Goal: Task Accomplishment & Management: Use online tool/utility

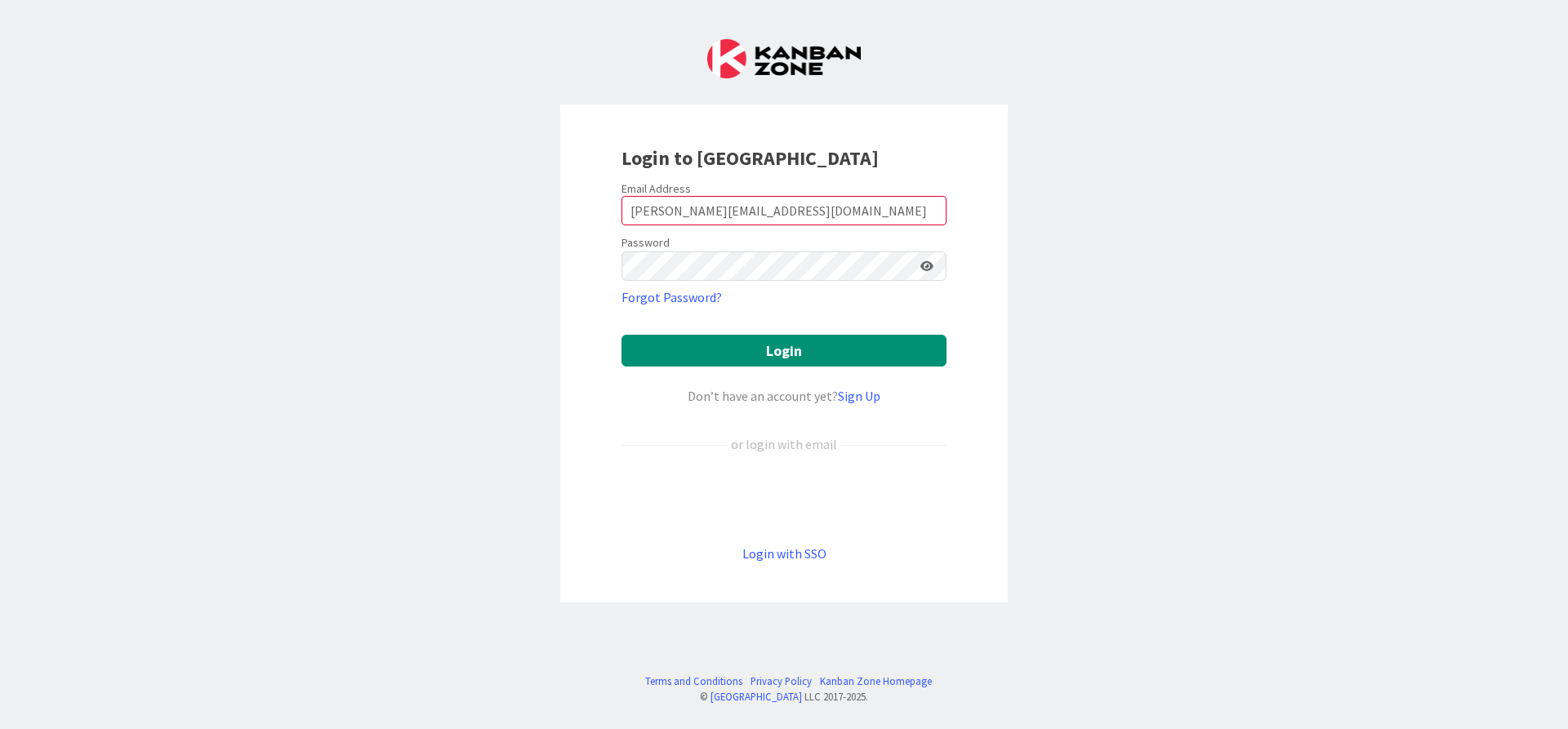
type input "[PERSON_NAME][EMAIL_ADDRESS][DOMAIN_NAME]"
click at [621, 335] on button "Login" at bounding box center [784, 351] width 325 height 31
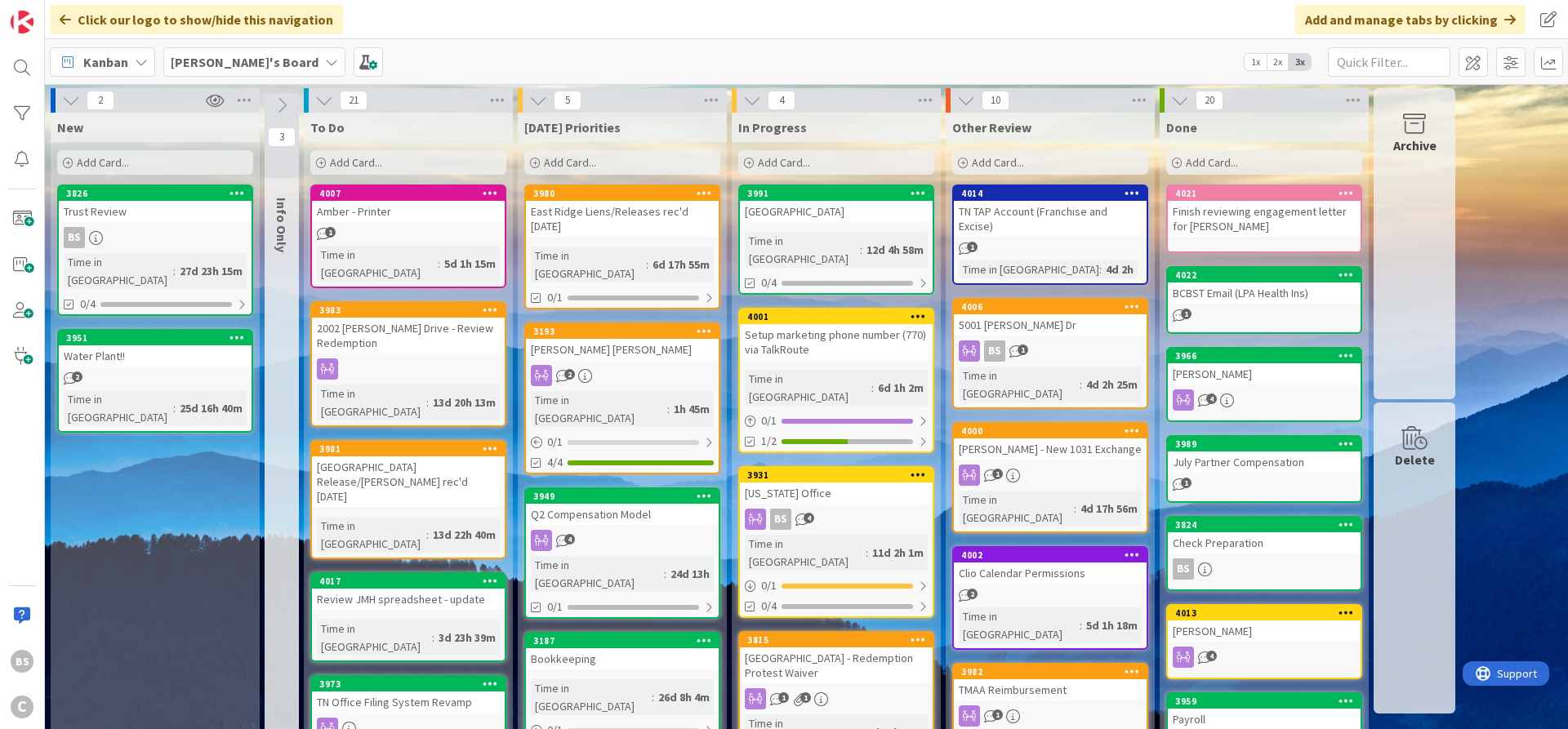
click at [226, 58] on b "[PERSON_NAME]'s Board" at bounding box center [245, 62] width 147 height 16
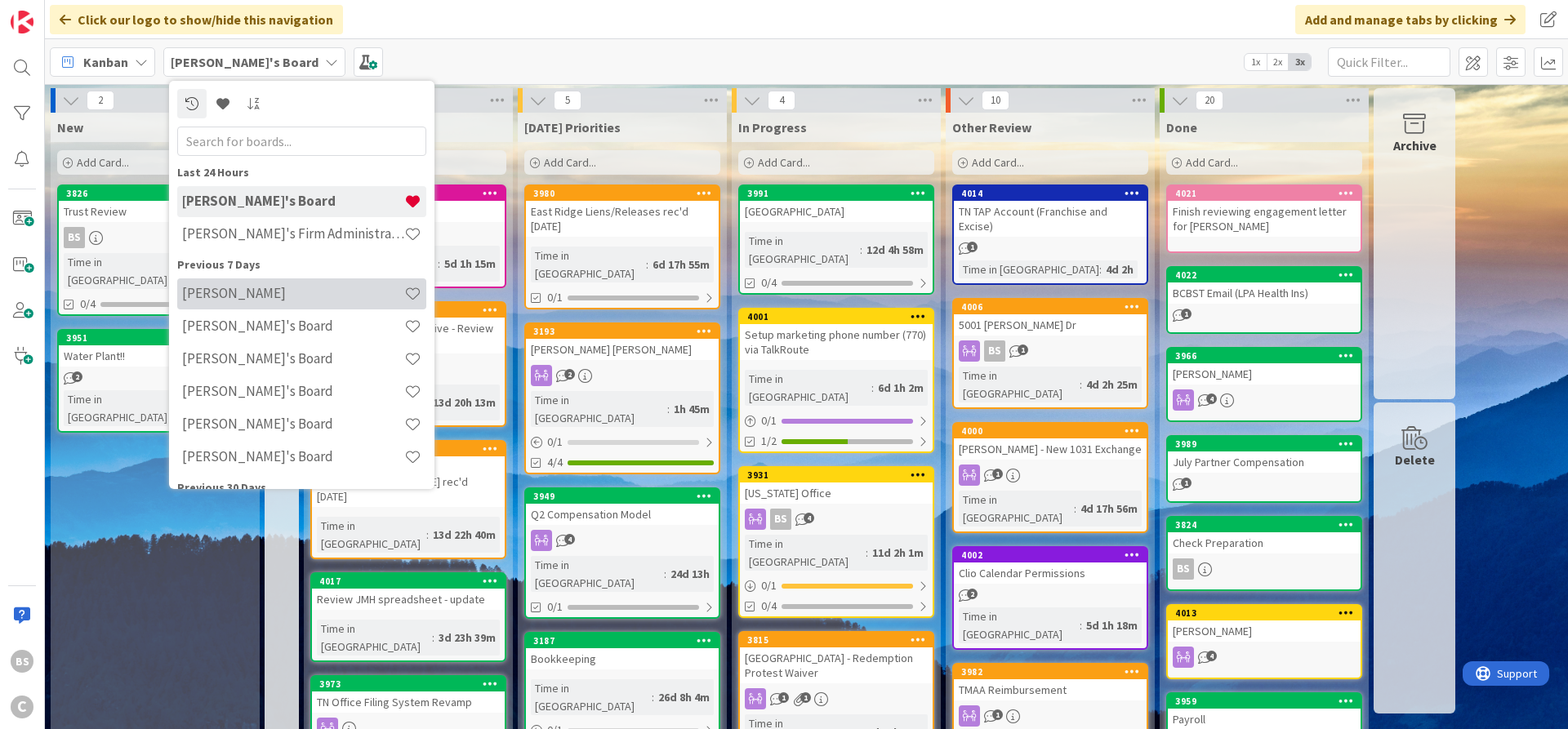
click at [228, 299] on h4 "[PERSON_NAME]" at bounding box center [293, 293] width 222 height 16
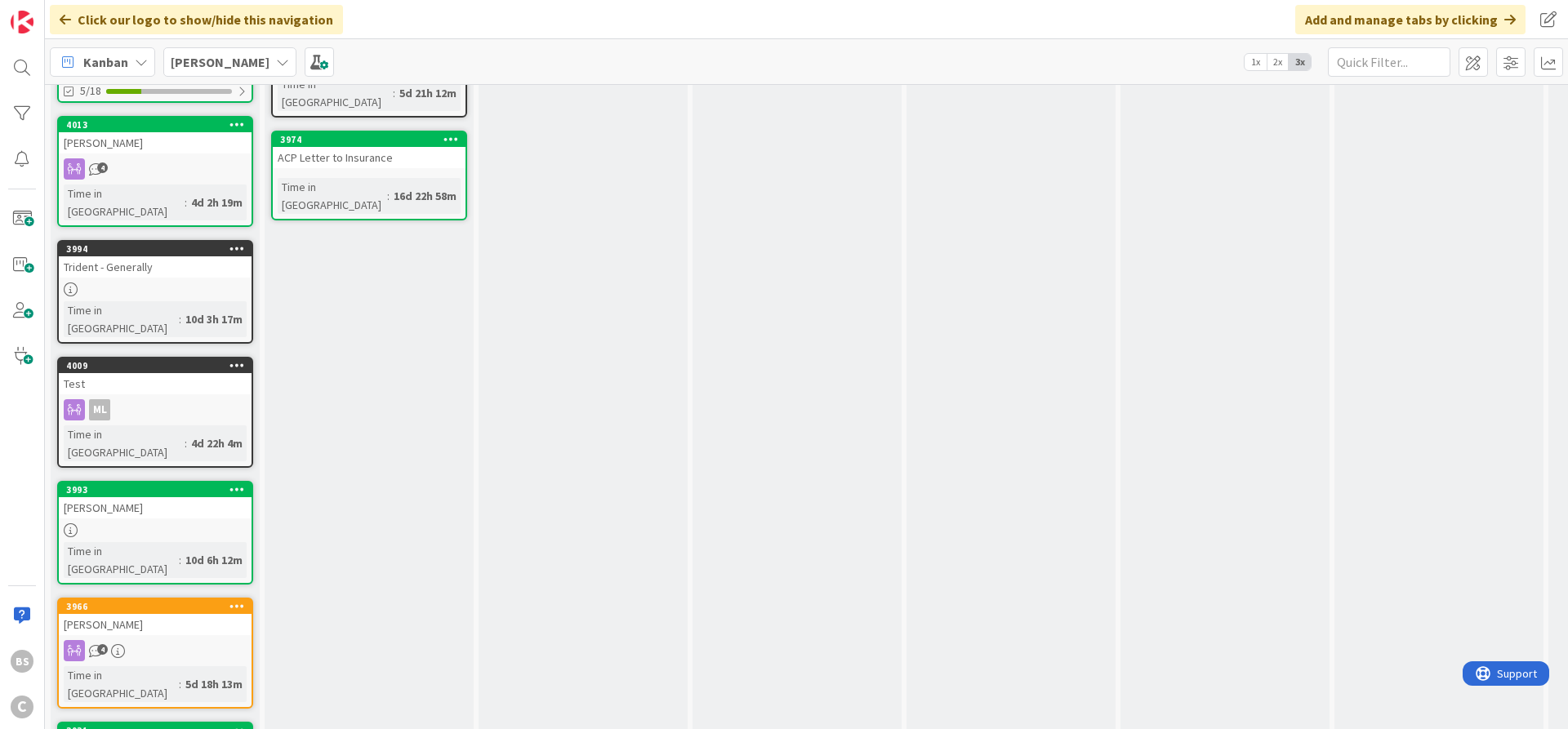
scroll to position [332, 0]
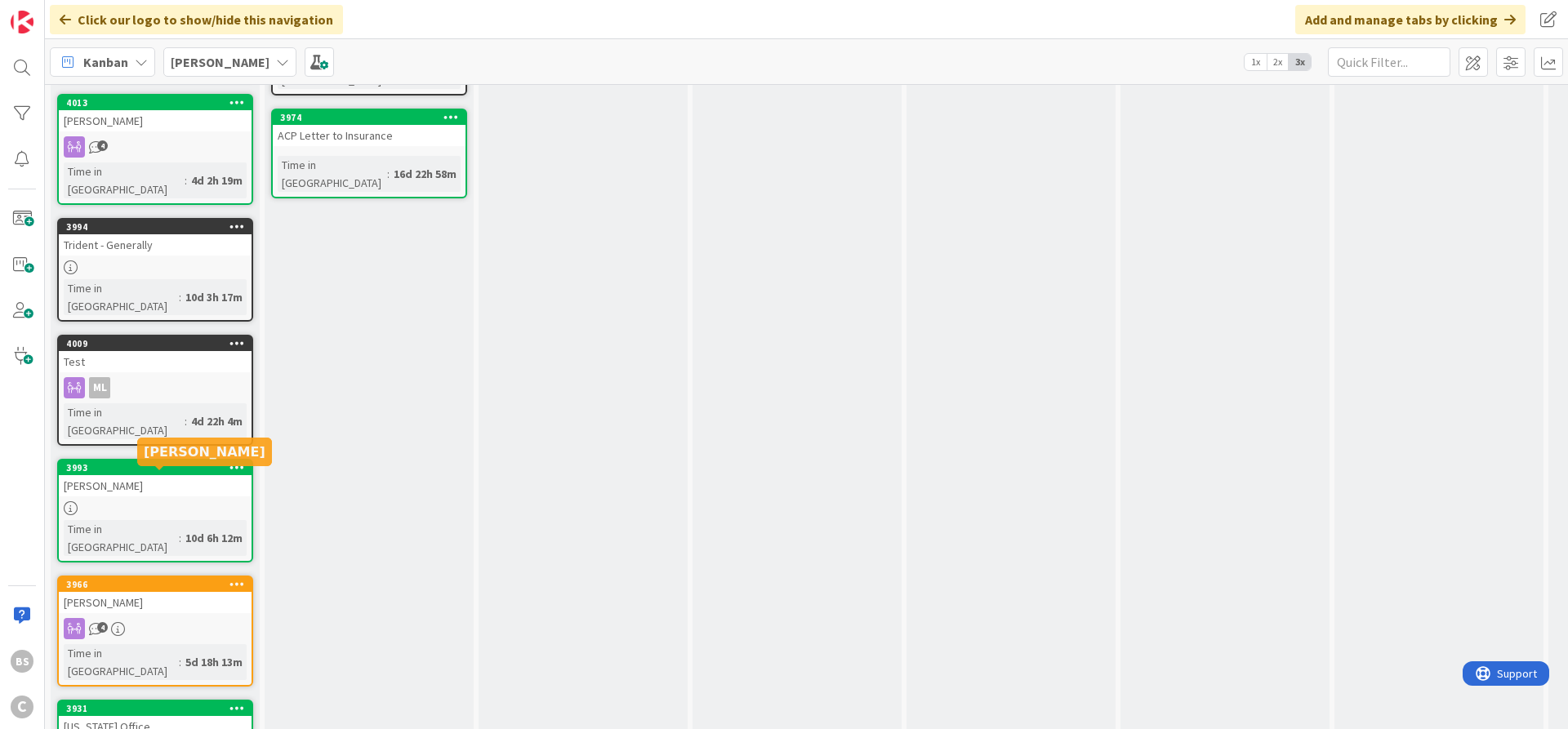
click at [138, 579] on div "3966" at bounding box center [159, 584] width 185 height 12
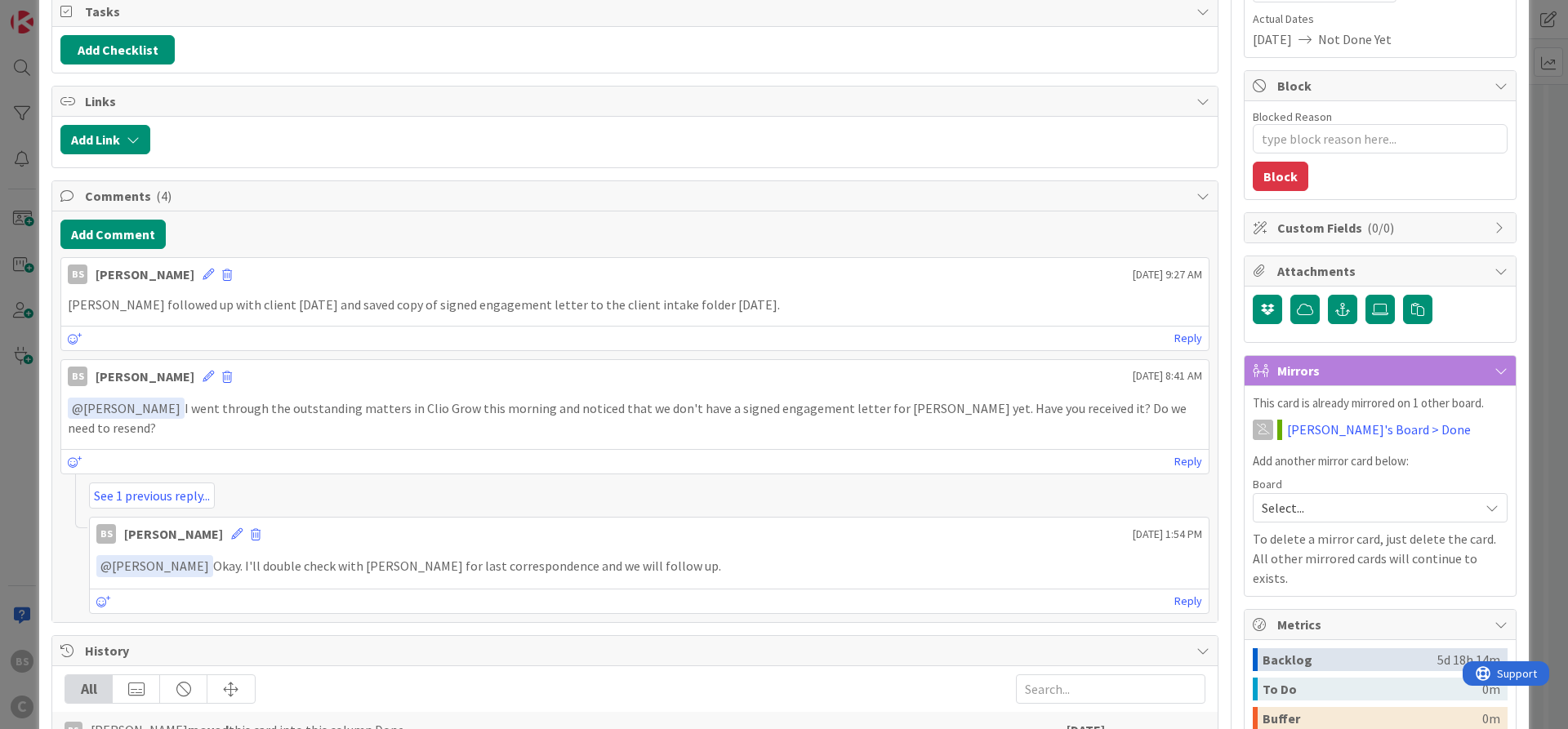
scroll to position [294, 0]
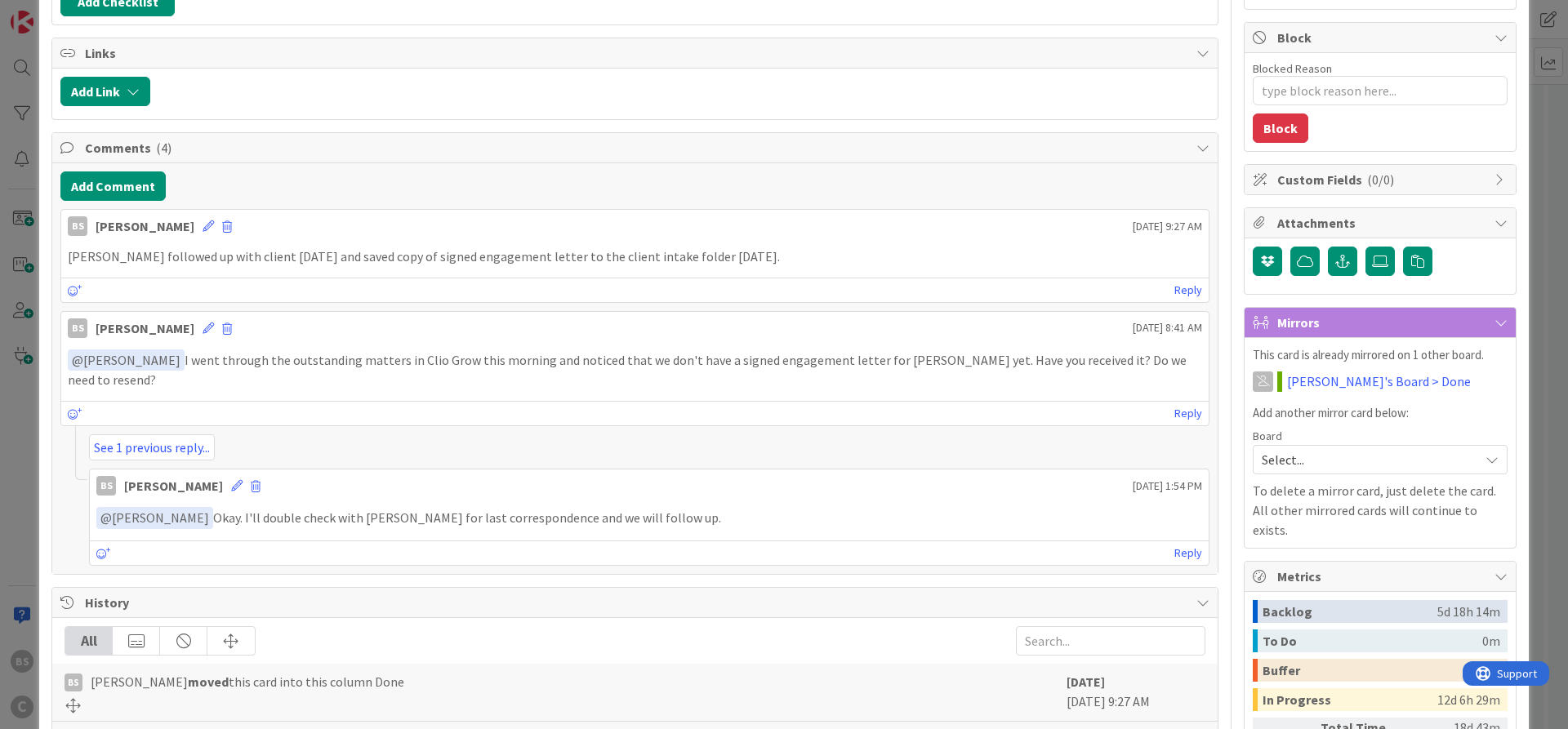
type textarea "x"
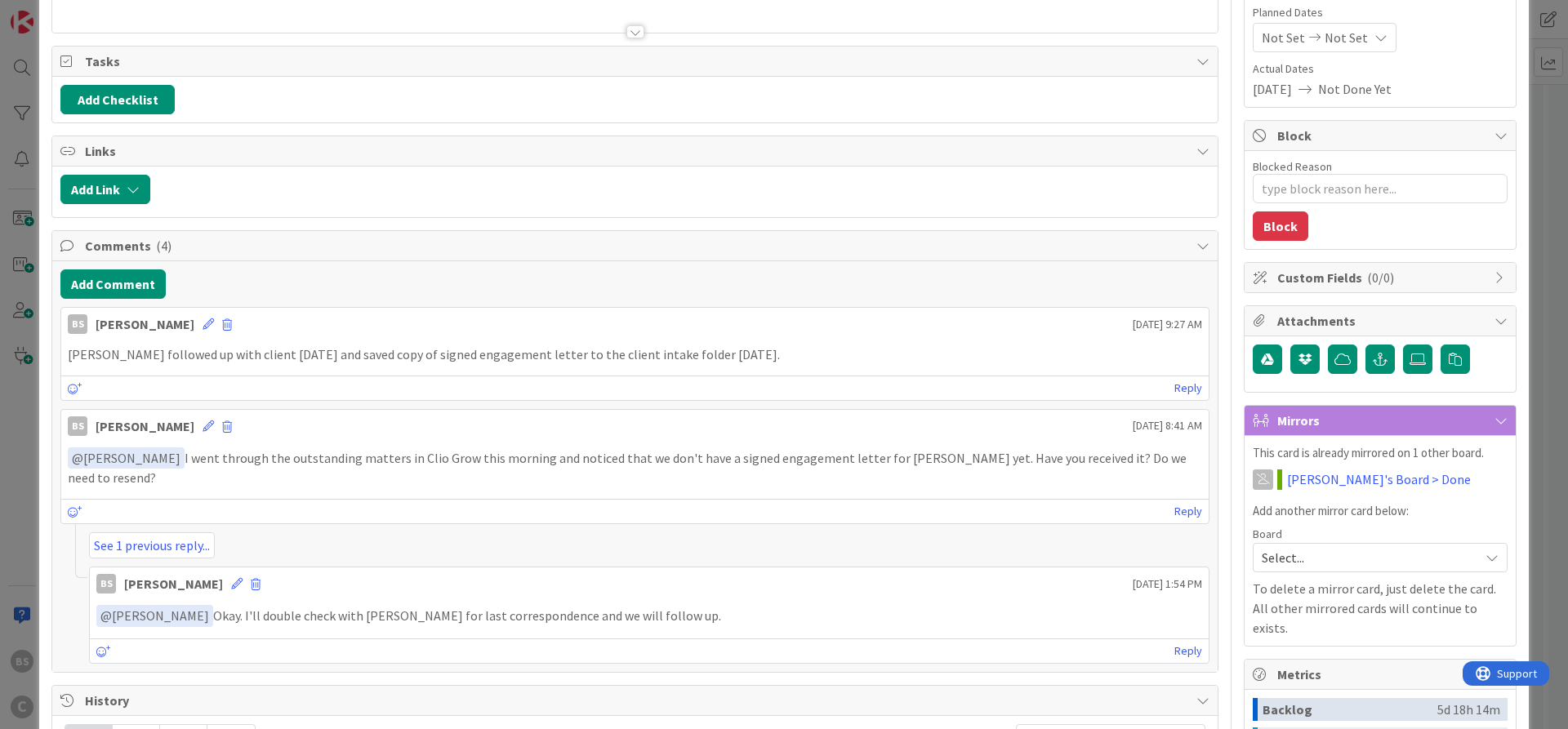
scroll to position [0, 0]
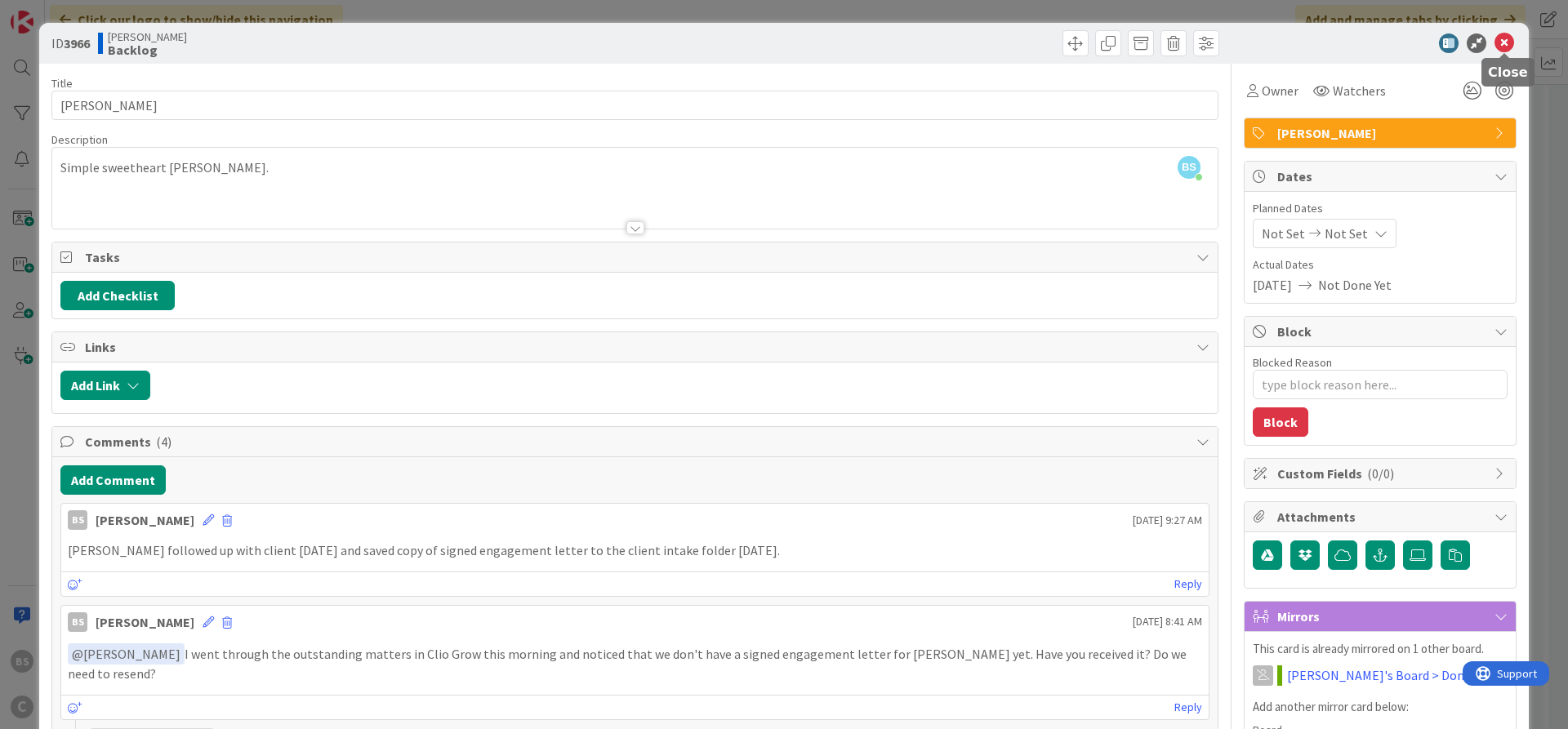
click at [1512, 40] on icon at bounding box center [1505, 43] width 20 height 20
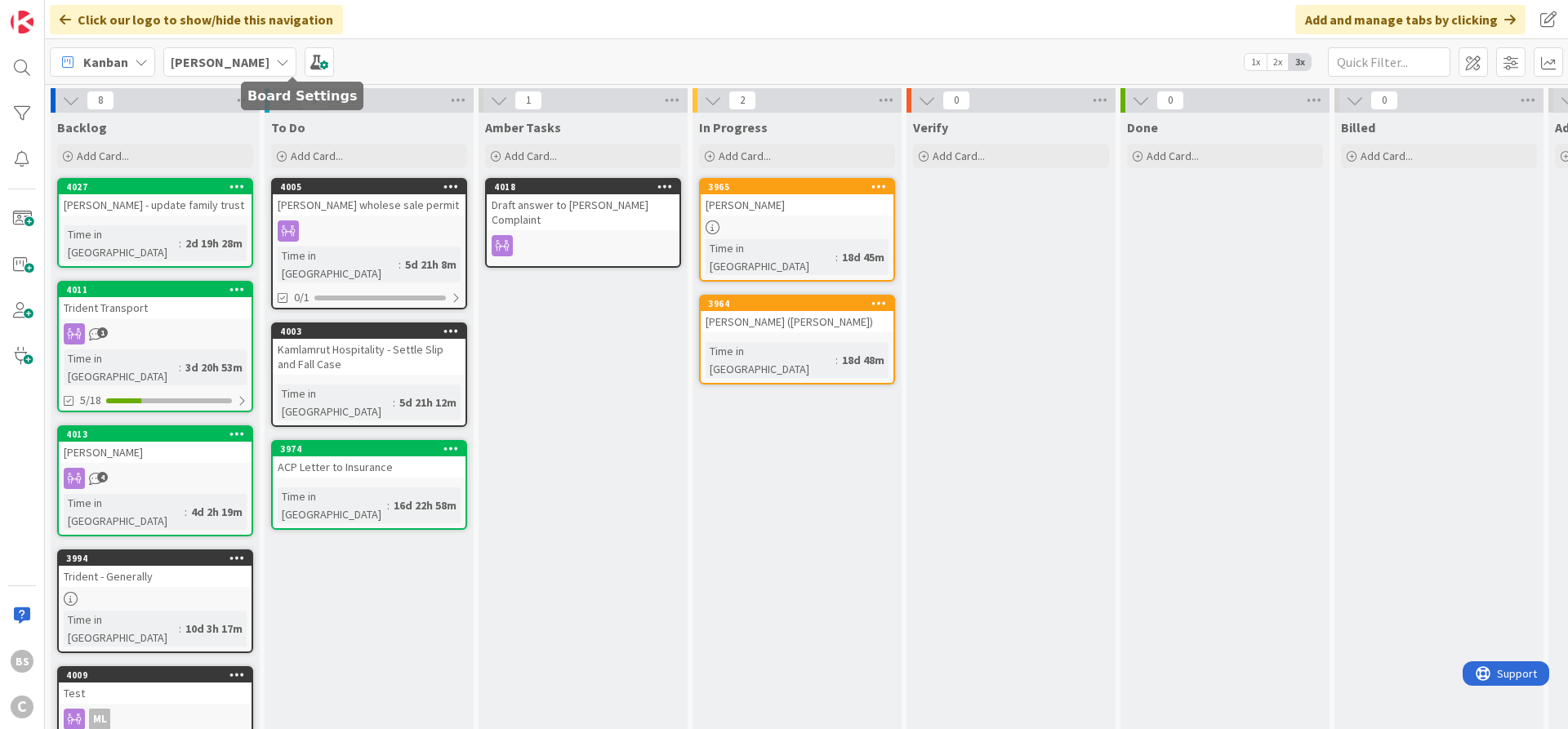
click at [202, 60] on b "[PERSON_NAME]" at bounding box center [220, 62] width 99 height 16
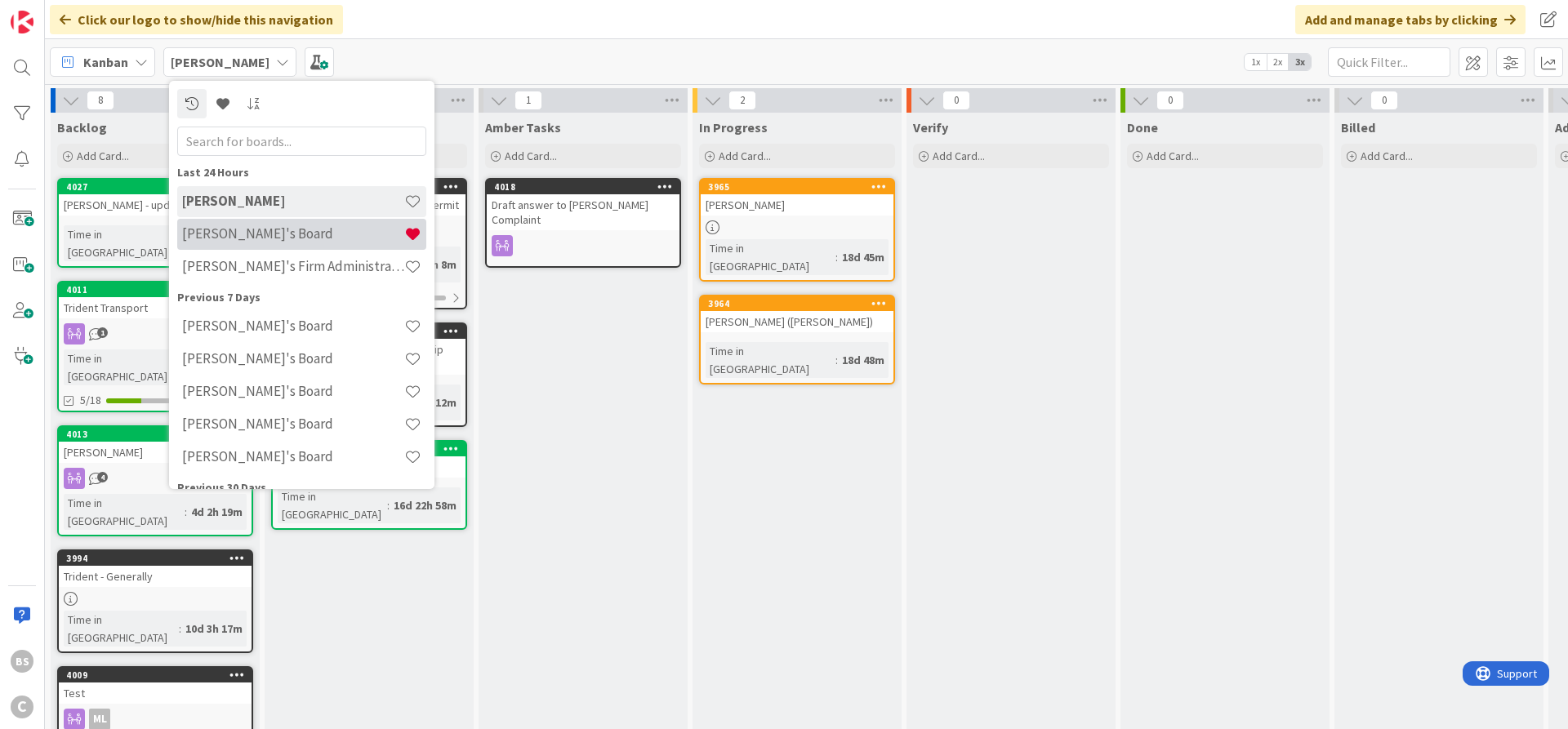
click at [254, 235] on h4 "[PERSON_NAME]'s Board" at bounding box center [293, 234] width 222 height 16
